Goal: Information Seeking & Learning: Learn about a topic

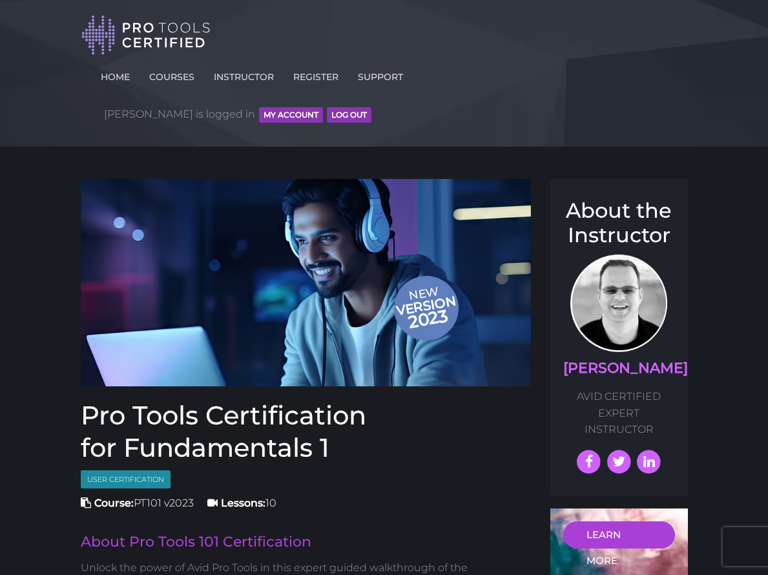
click at [323, 107] on button "MY ACCOUNT" at bounding box center [291, 115] width 64 height 16
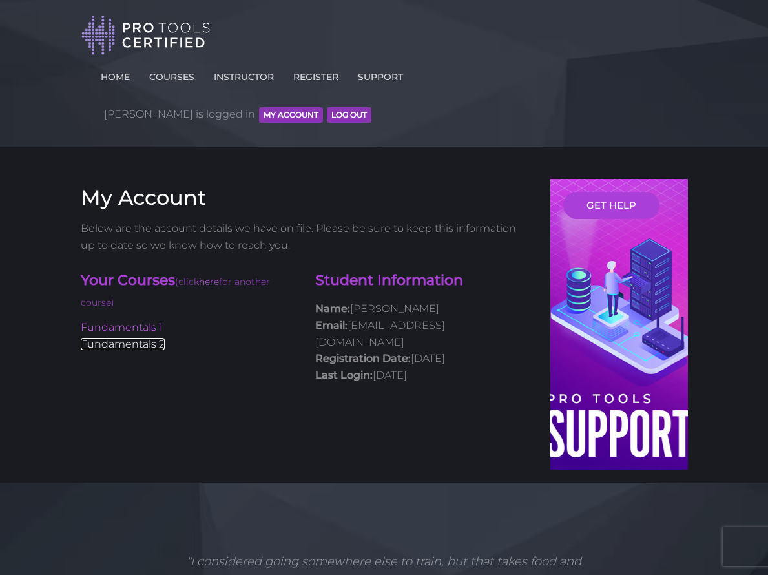
click at [149, 338] on link "Fundamentals 2" at bounding box center [123, 344] width 84 height 12
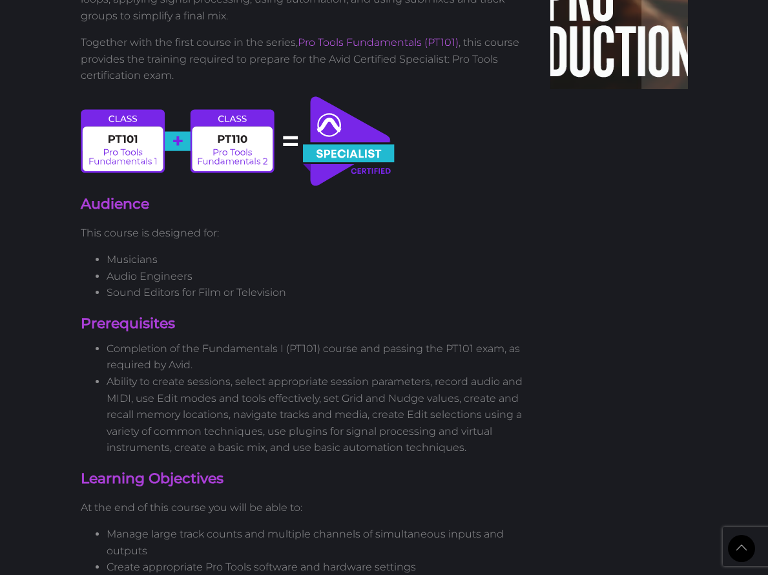
scroll to position [694, 0]
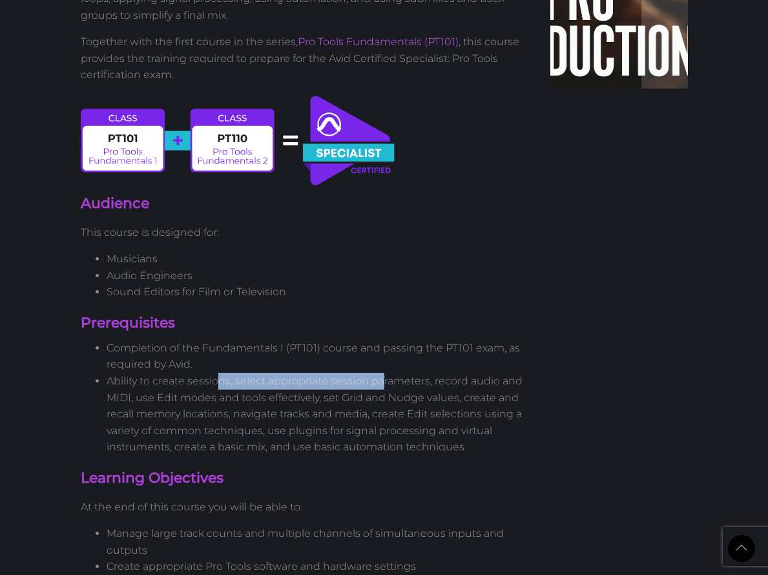
drag, startPoint x: 217, startPoint y: 347, endPoint x: 383, endPoint y: 347, distance: 166.0
click at [383, 373] on li "Ability to create sessions, select appropriate session parameters, record audio…" at bounding box center [319, 414] width 425 height 83
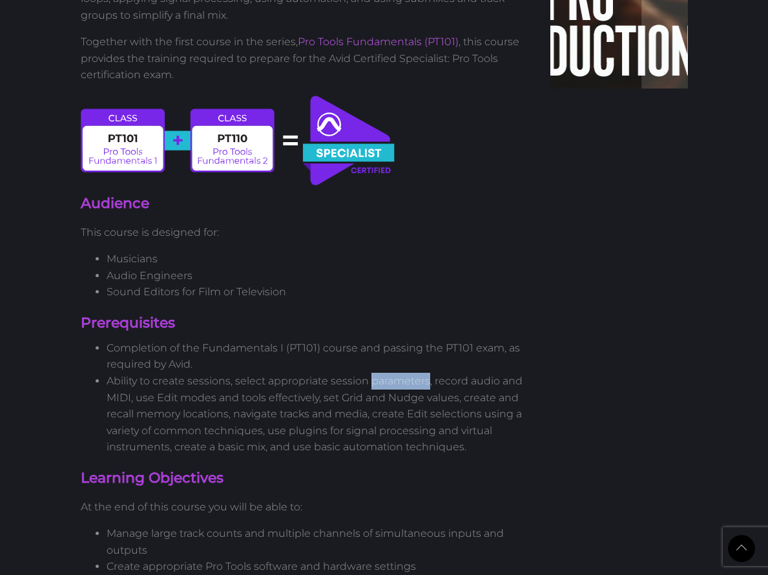
click at [383, 373] on li "Ability to create sessions, select appropriate session parameters, record audio…" at bounding box center [319, 414] width 425 height 83
click at [385, 373] on li "Ability to create sessions, select appropriate session parameters, record audio…" at bounding box center [319, 414] width 425 height 83
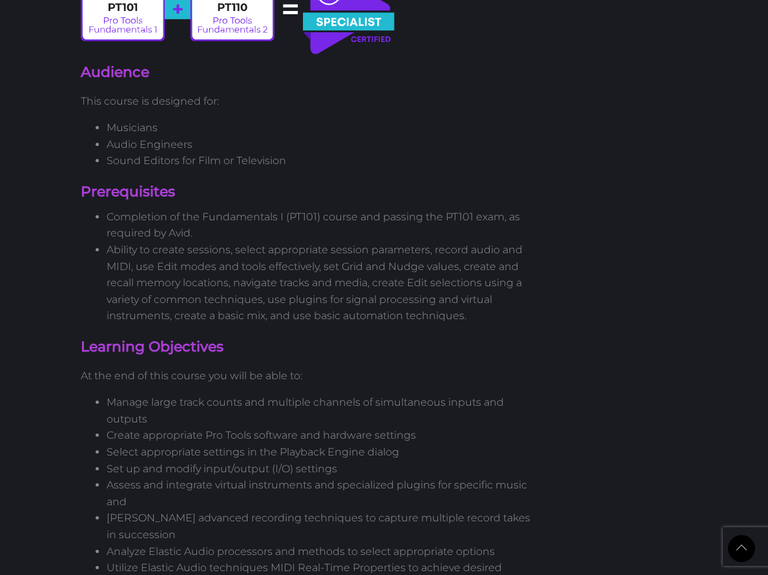
scroll to position [824, 0]
drag, startPoint x: 169, startPoint y: 362, endPoint x: 261, endPoint y: 362, distance: 92.4
click at [261, 395] on li "Manage large track counts and multiple channels of simultaneous inputs and outp…" at bounding box center [319, 411] width 425 height 33
drag, startPoint x: 213, startPoint y: 335, endPoint x: 316, endPoint y: 331, distance: 104.1
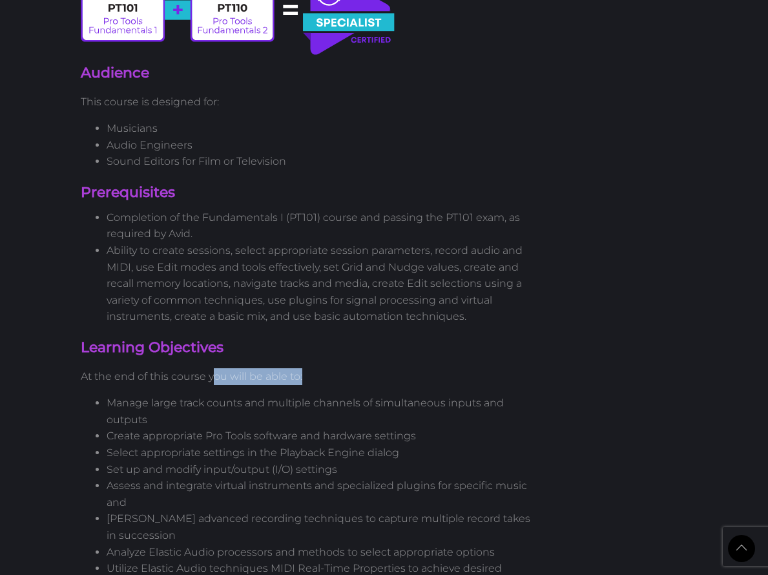
click at [316, 368] on p "At the end of this course you will be able to:" at bounding box center [306, 376] width 451 height 17
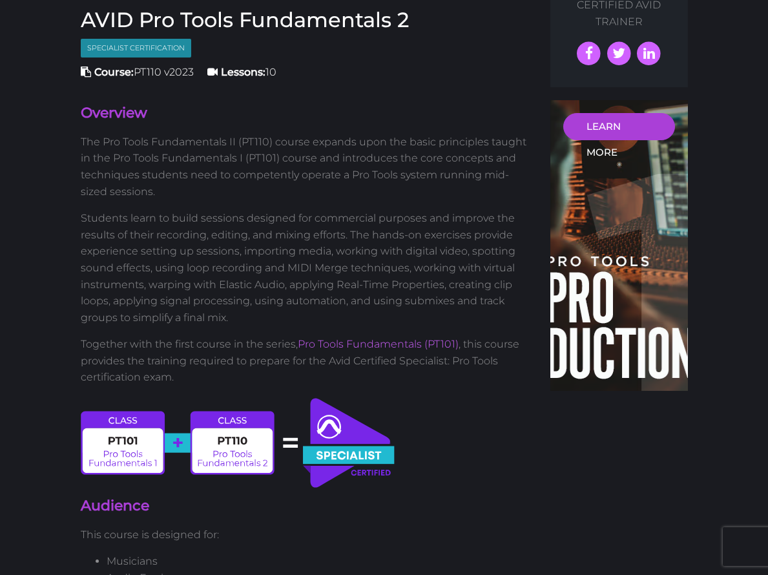
scroll to position [377, 0]
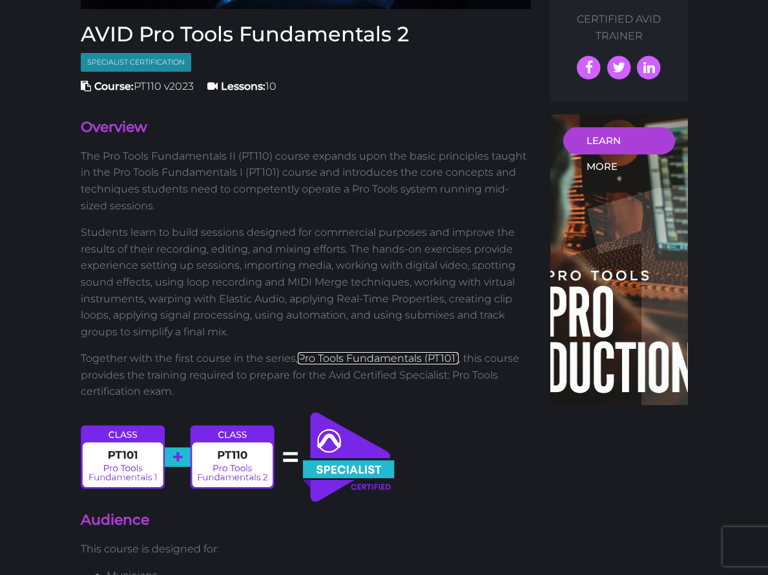
click at [402, 352] on link "Pro Tools Fundamentals (PT101)" at bounding box center [378, 358] width 161 height 12
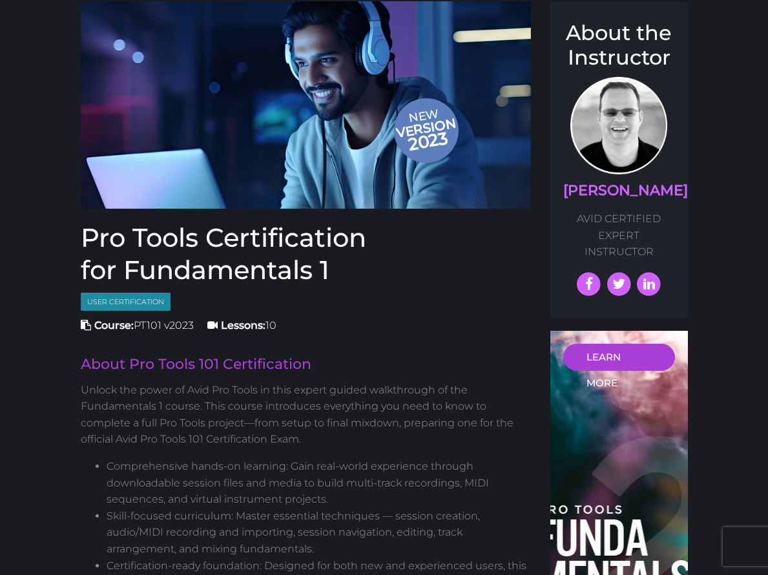
scroll to position [181, 0]
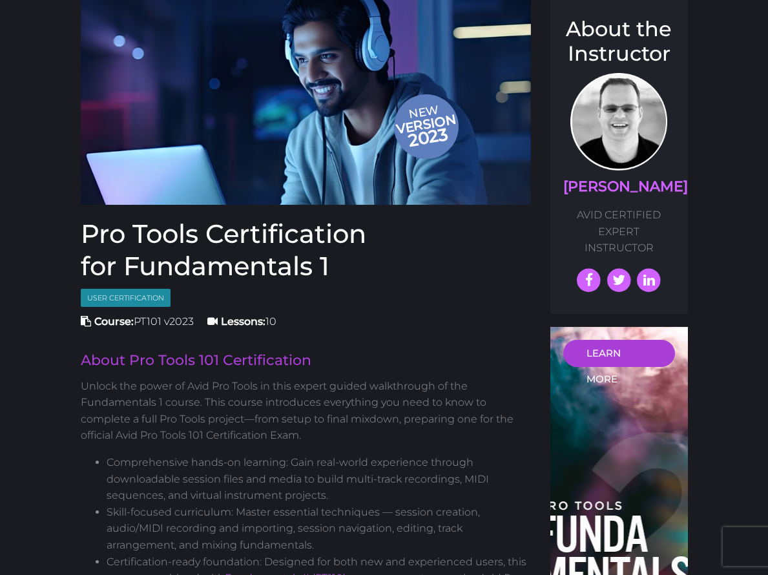
click at [126, 289] on span "User Certification" at bounding box center [126, 298] width 90 height 19
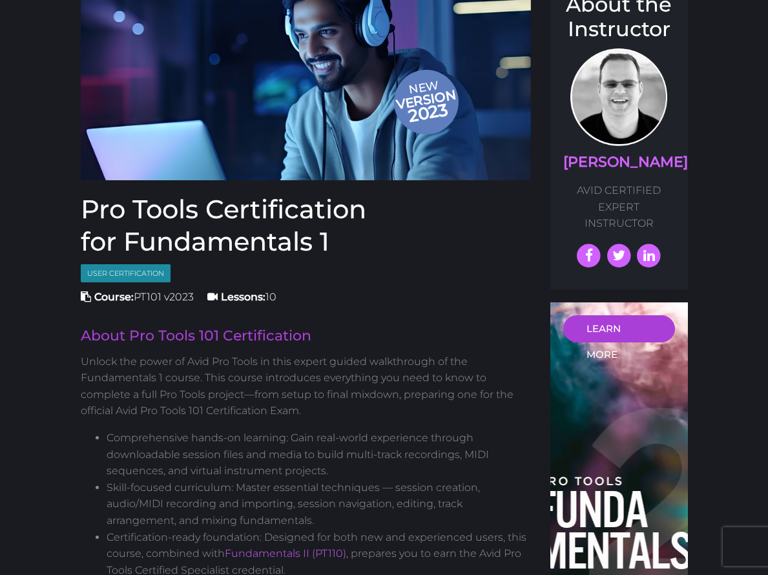
scroll to position [207, 0]
